Goal: Task Accomplishment & Management: Use online tool/utility

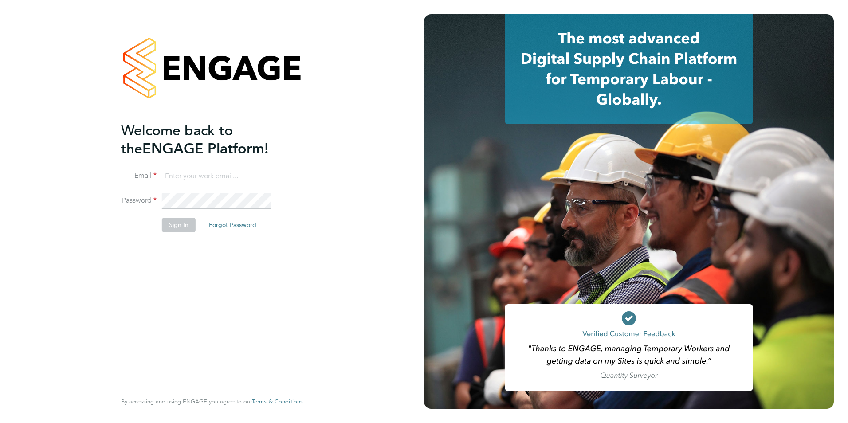
type input "[EMAIL_ADDRESS][DOMAIN_NAME]"
click at [178, 226] on button "Sign In" at bounding box center [179, 225] width 34 height 14
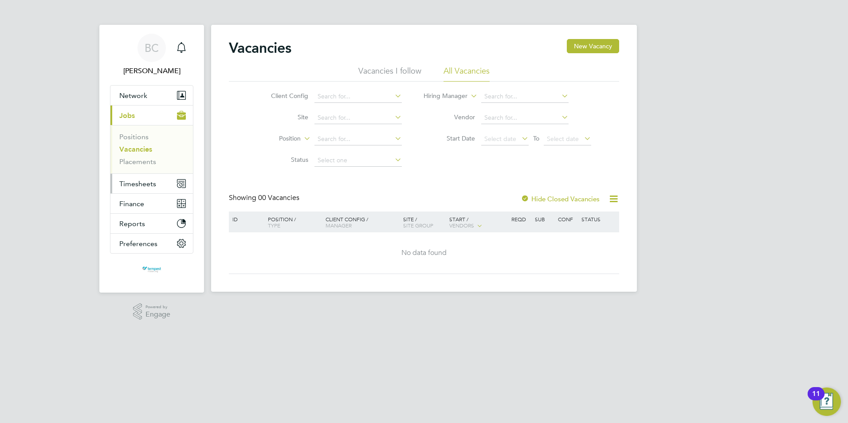
click at [156, 183] on button "Timesheets" at bounding box center [151, 184] width 82 height 20
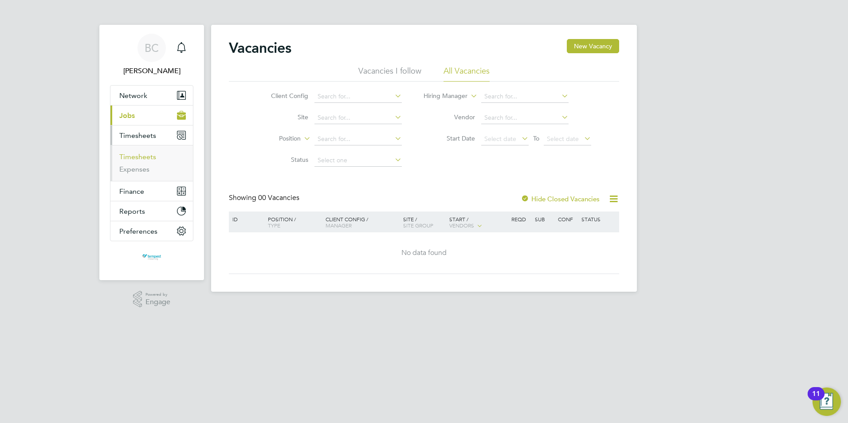
click at [137, 157] on link "Timesheets" at bounding box center [137, 157] width 37 height 8
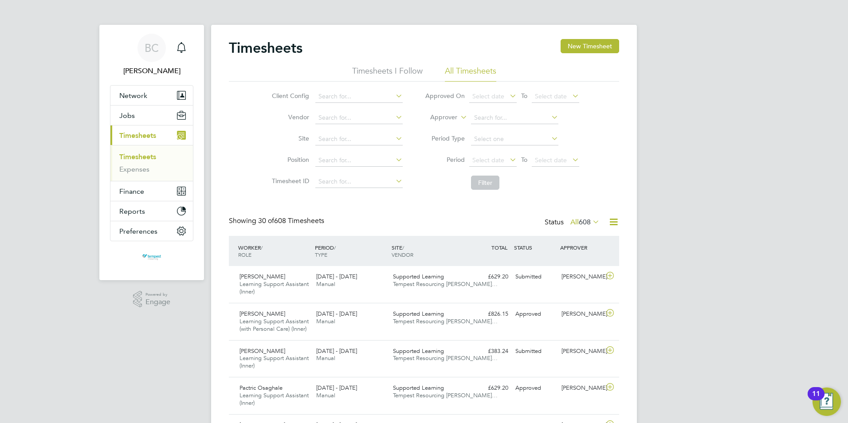
scroll to position [30, 77]
click at [187, 43] on span "1" at bounding box center [189, 42] width 11 height 11
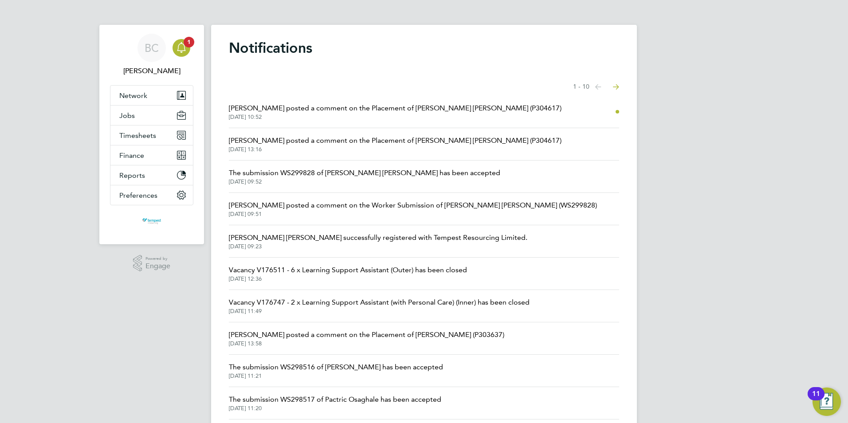
click at [395, 116] on span "[DATE] 10:52" at bounding box center [395, 116] width 333 height 7
